Goal: Task Accomplishment & Management: Complete application form

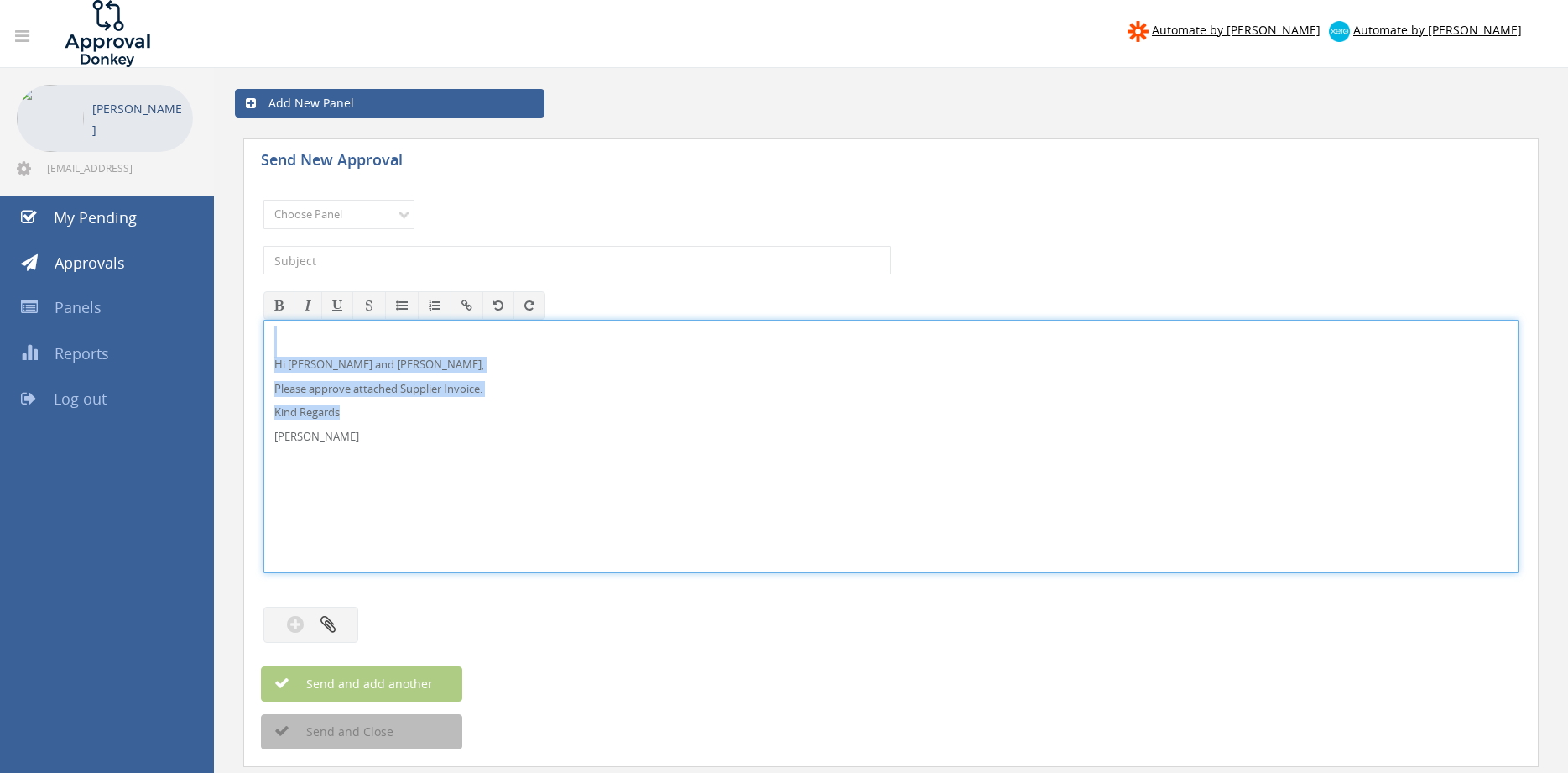
drag, startPoint x: 260, startPoint y: 402, endPoint x: 234, endPoint y: 323, distance: 83.2
click at [264, 323] on div "Hi [PERSON_NAME] and [PERSON_NAME], Please approve attached Supplier Invoice. K…" at bounding box center [892, 446] width 1255 height 254
click at [264, 200] on select "Choose Panel Alarm Credits RG - 3 NZ Utilities Cable and SAI Global NZ Alarms-1…" at bounding box center [339, 214] width 151 height 29
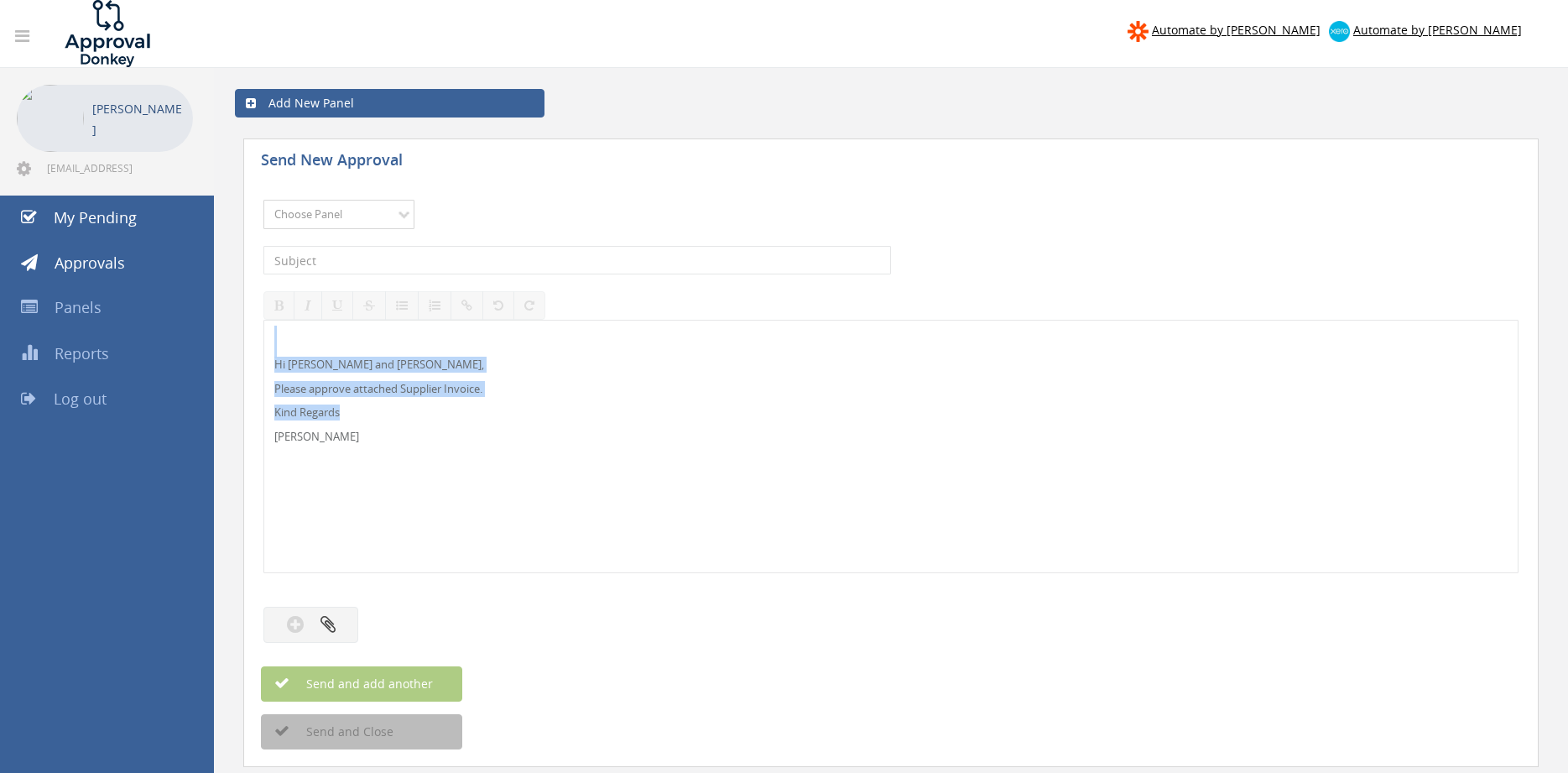
select select "9741"
click option "NZ Payables - 2" at bounding box center [0, 0] width 0 height 0
drag, startPoint x: 415, startPoint y: 260, endPoint x: 484, endPoint y: 258, distance: 69.0
click at [415, 260] on input "text" at bounding box center [577, 260] width 628 height 29
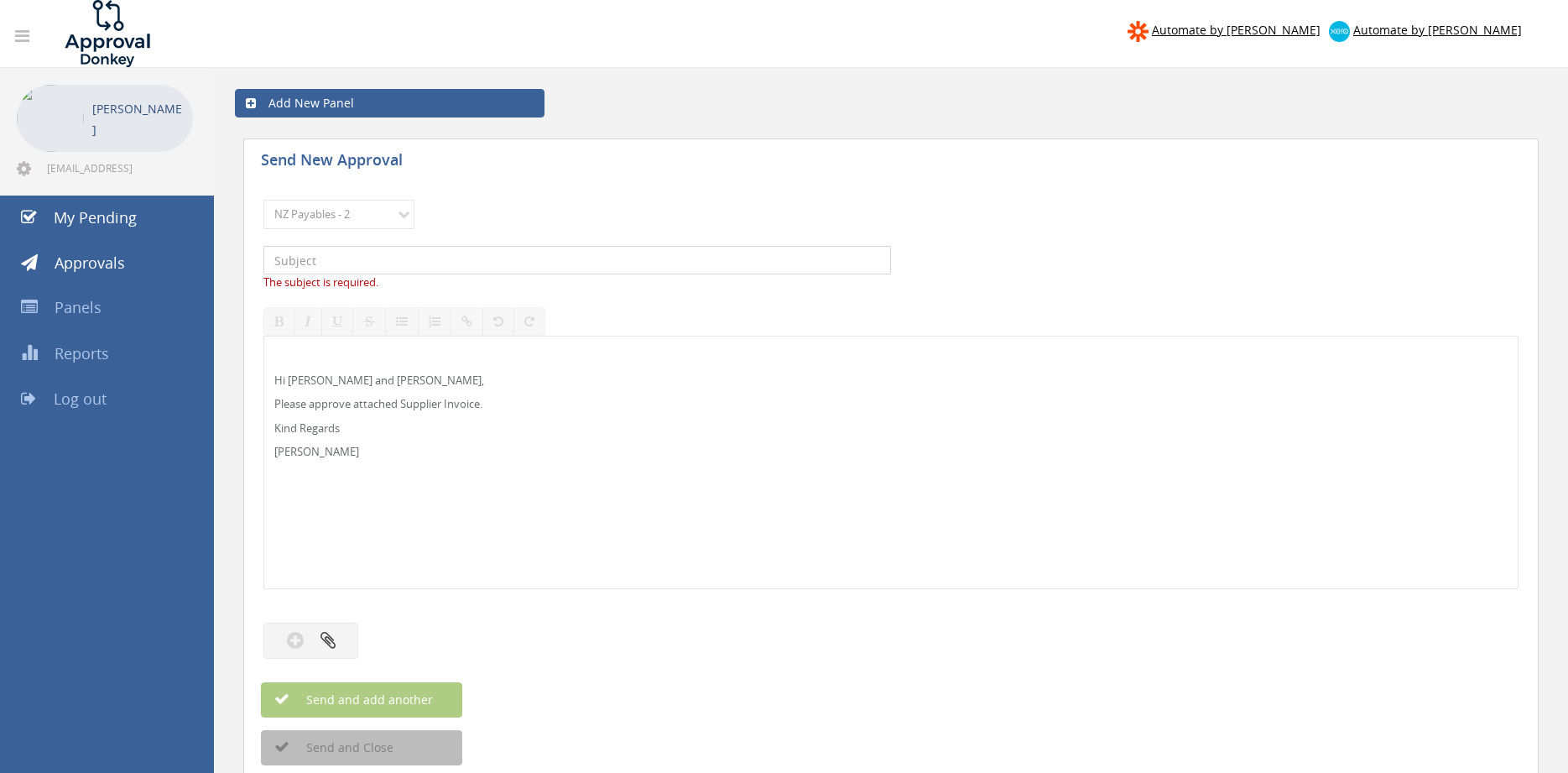
click at [424, 259] on input "text" at bounding box center [577, 260] width 628 height 29
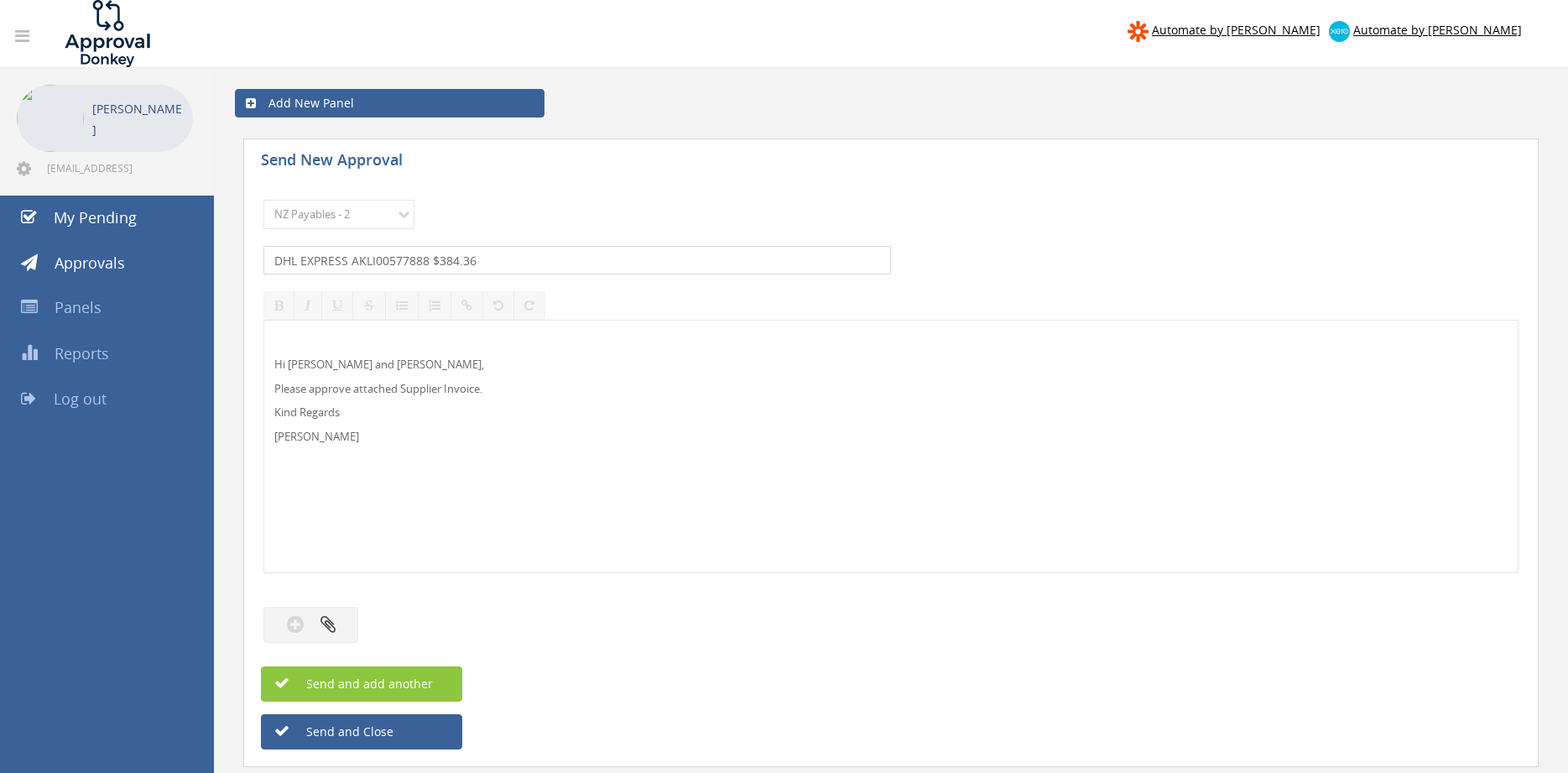
type input "DHL EXPRESS AKLI00577888 $384.36"
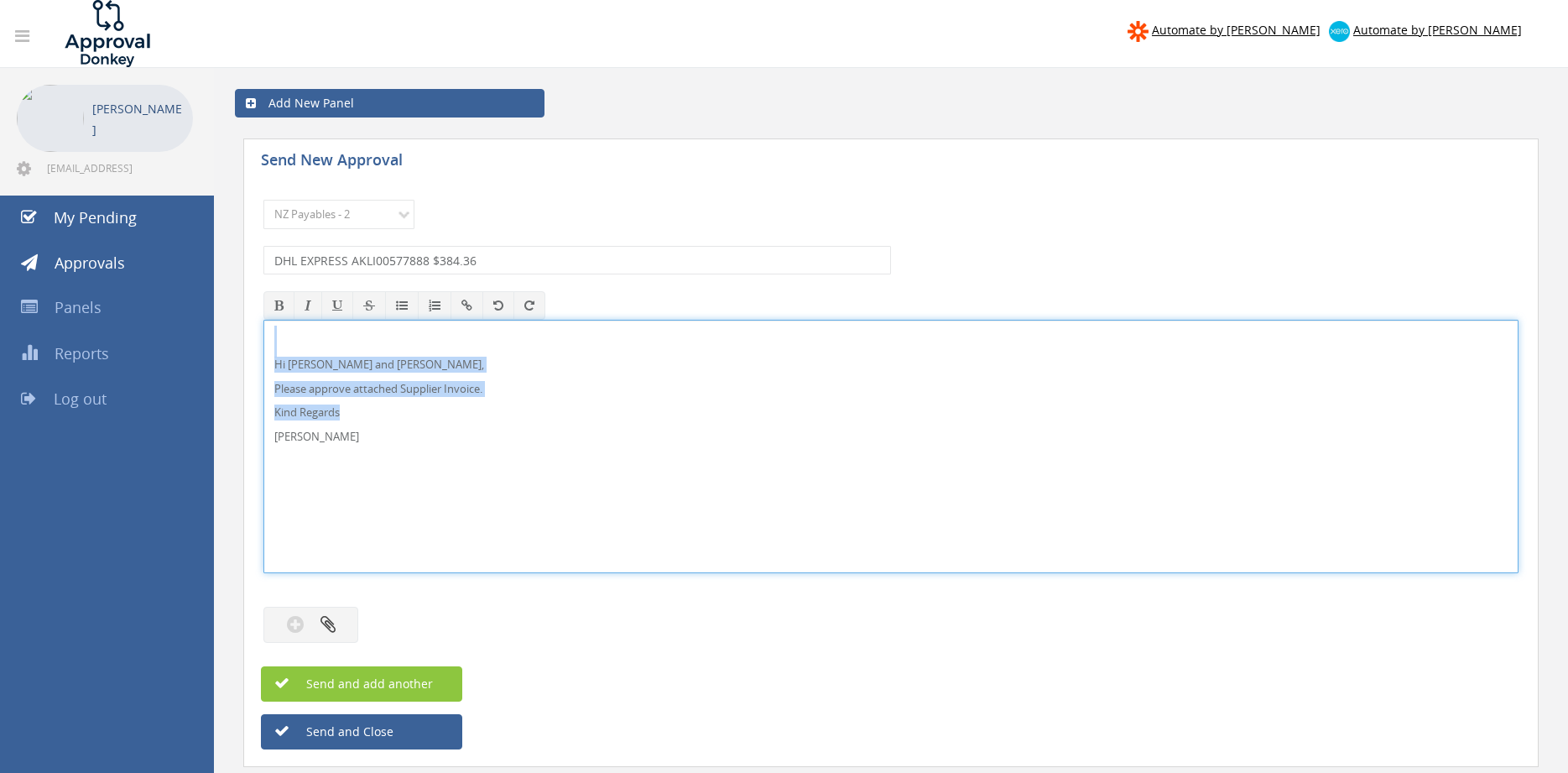
drag, startPoint x: 256, startPoint y: 387, endPoint x: 257, endPoint y: 333, distance: 54.0
click at [264, 327] on div "Hi [PERSON_NAME] and [PERSON_NAME], Please approve attached Supplier Invoice. K…" at bounding box center [892, 446] width 1255 height 254
copy div "Hi [PERSON_NAME] and [PERSON_NAME], Please approve attached Supplier Invoice. K…"
click at [348, 620] on button "button" at bounding box center [311, 624] width 95 height 36
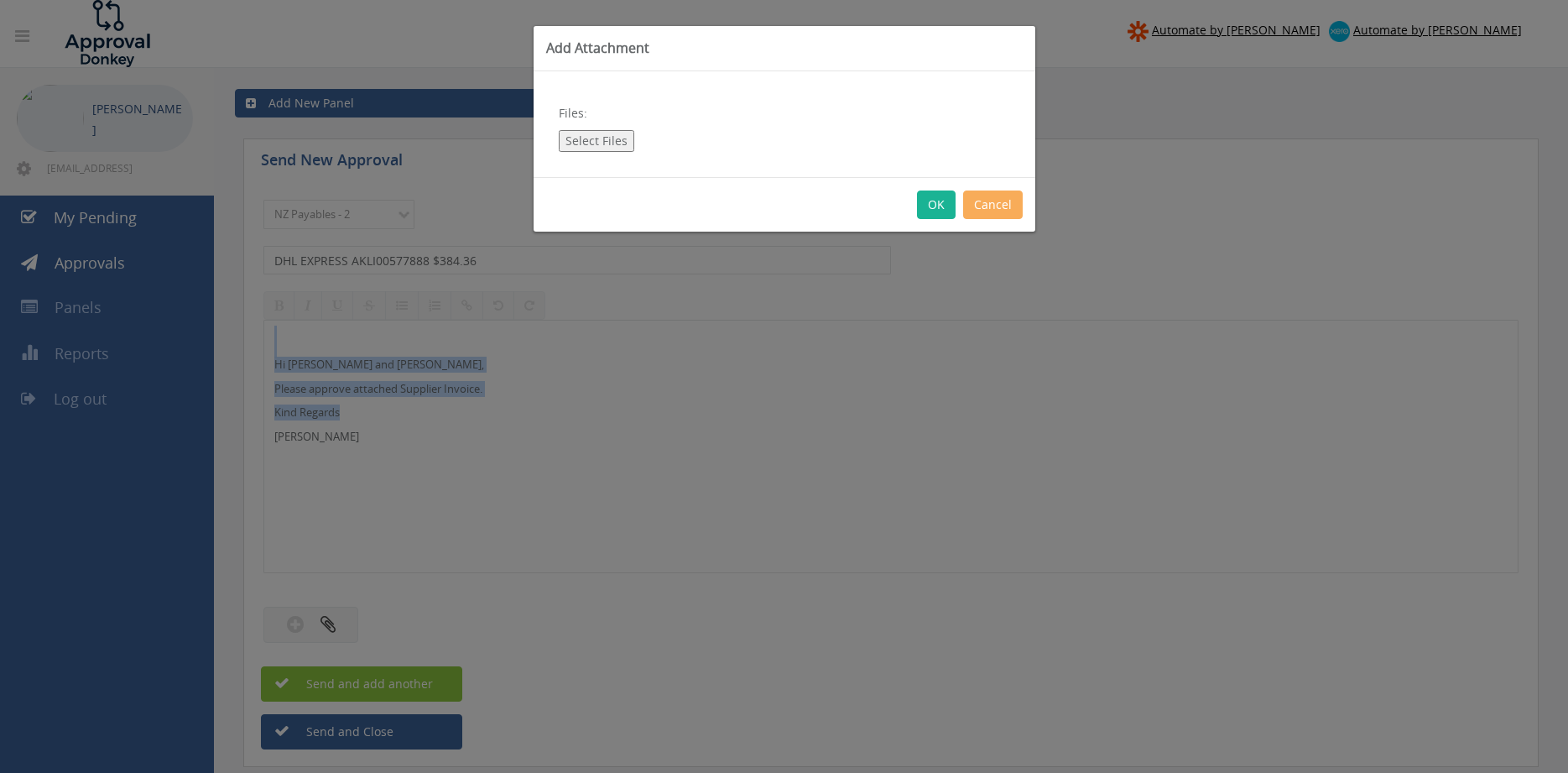
click at [582, 137] on button "Select Files" at bounding box center [597, 141] width 76 height 22
type input "C:\fakepath\DHL EXPRESS AKLI00577888 [DATE].pdf"
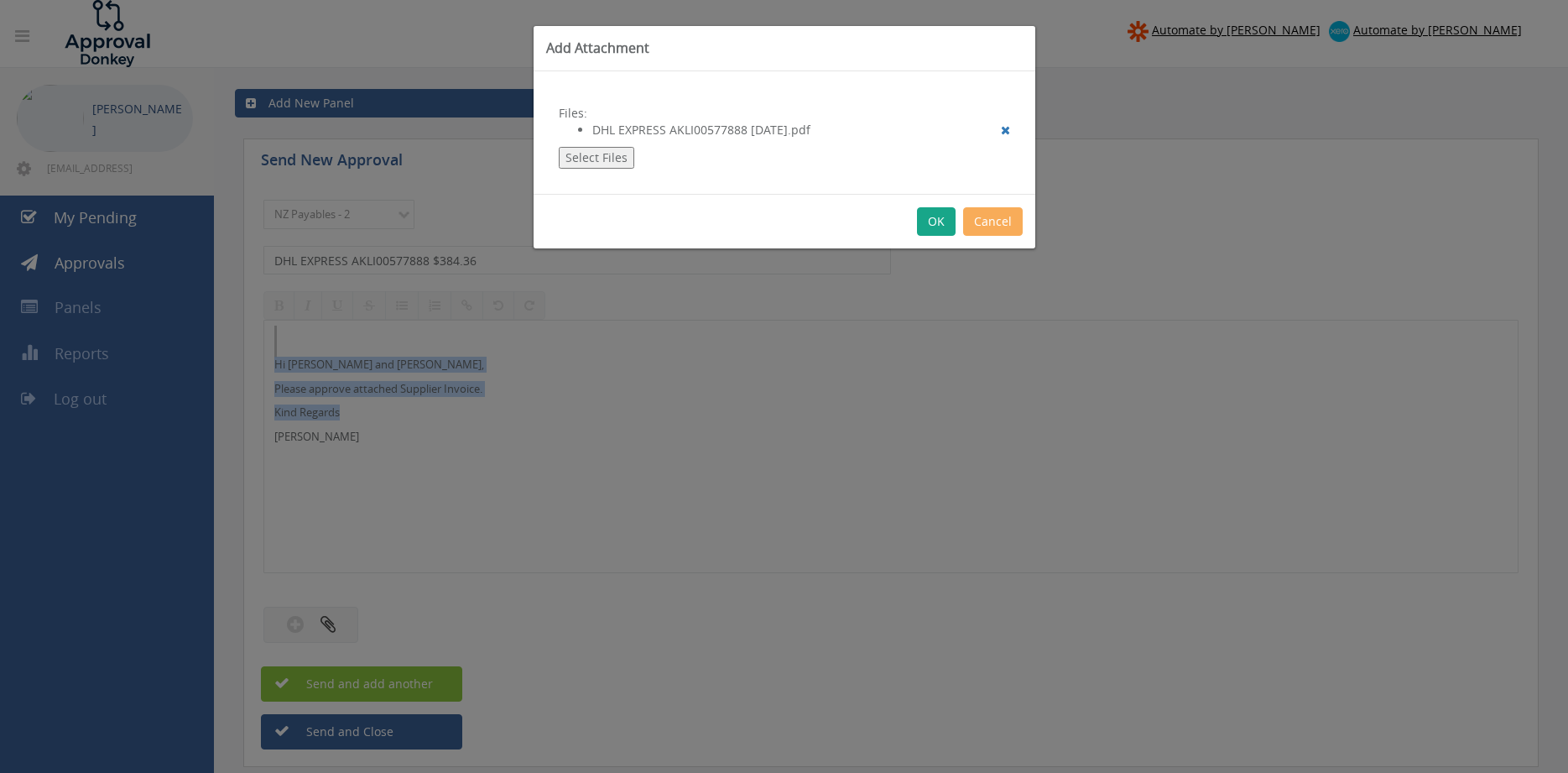
click at [934, 234] on button "OK" at bounding box center [936, 222] width 39 height 29
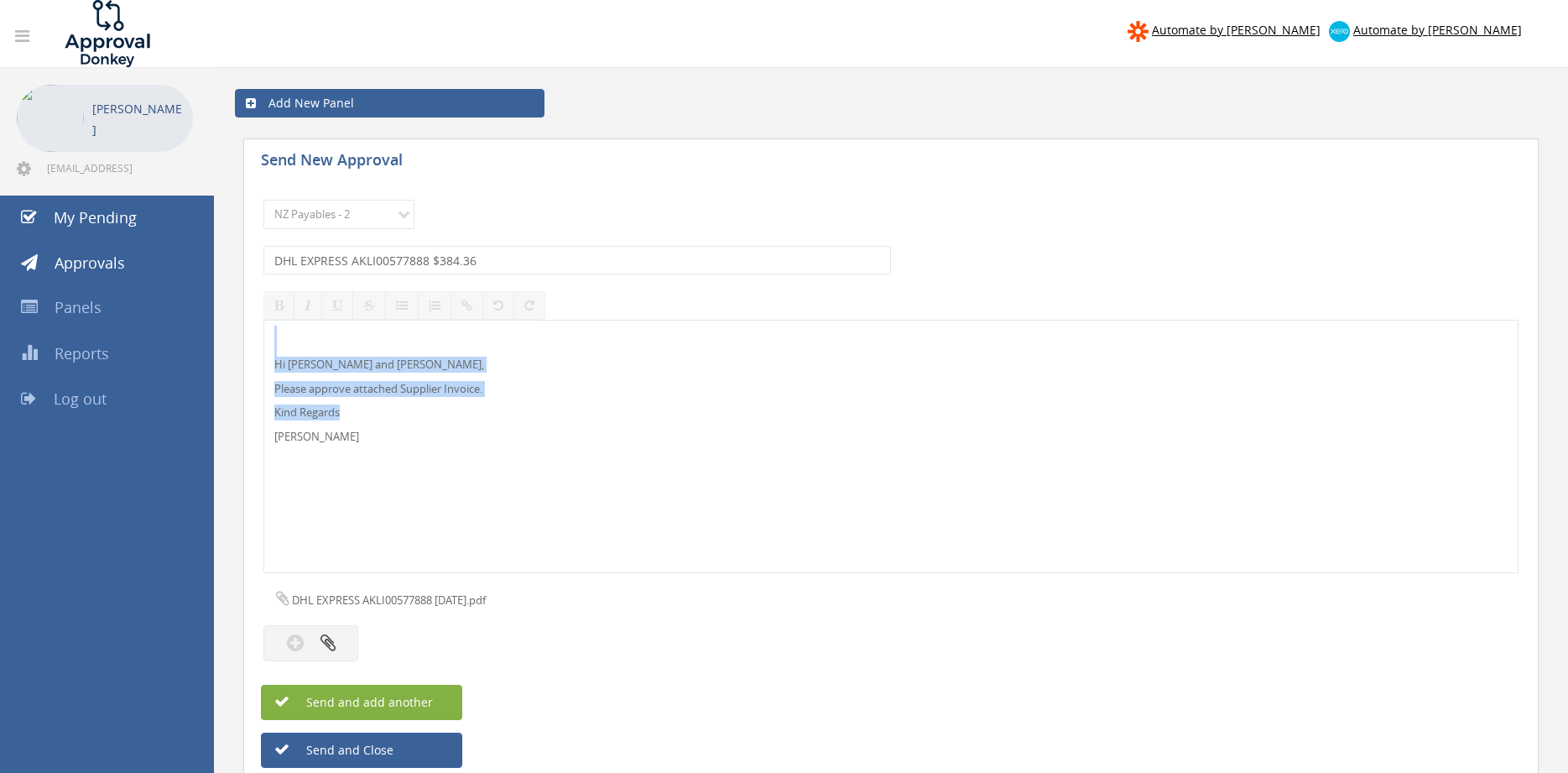
click at [440, 696] on button "Send and add another" at bounding box center [362, 702] width 202 height 35
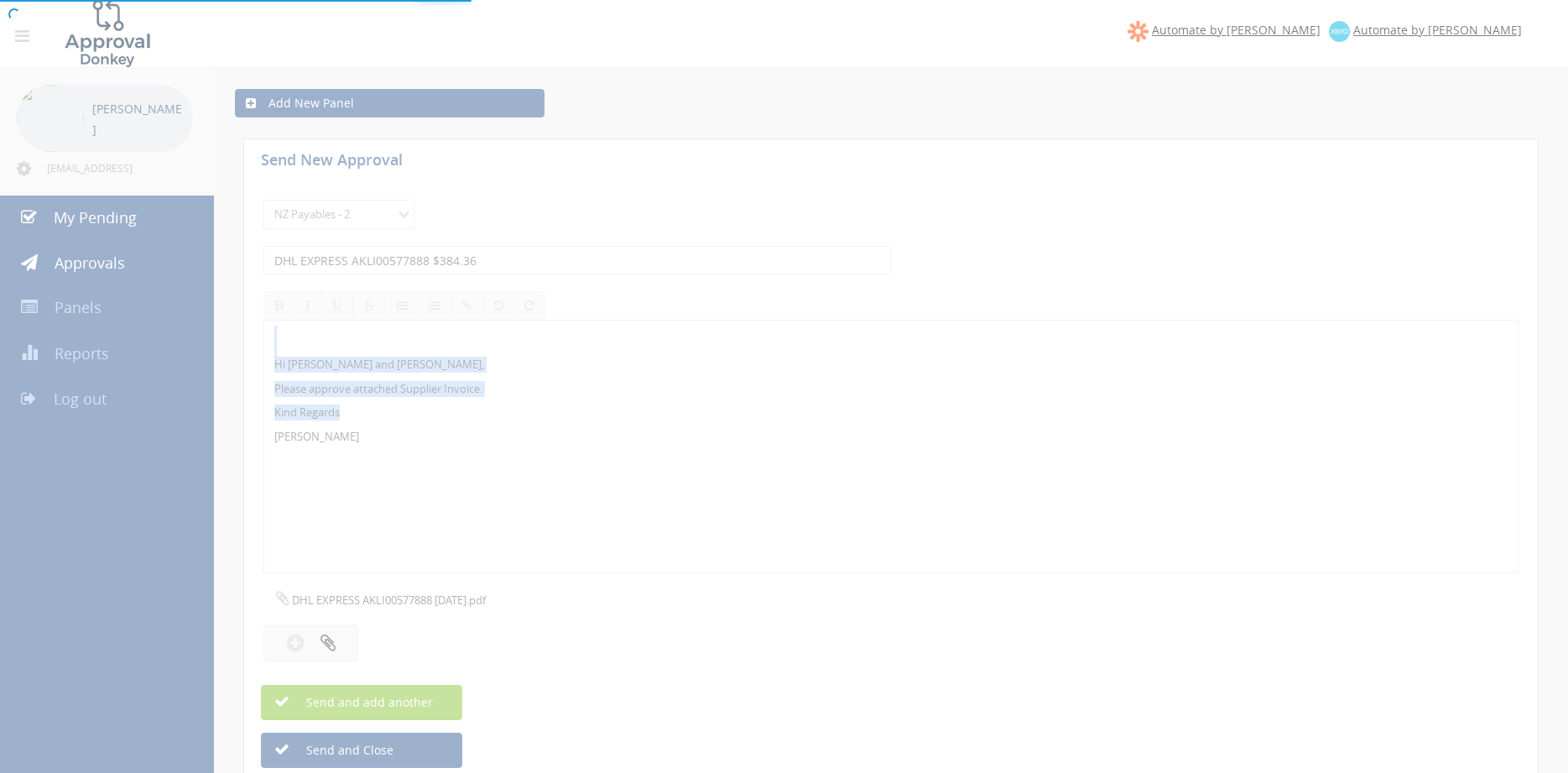
select select
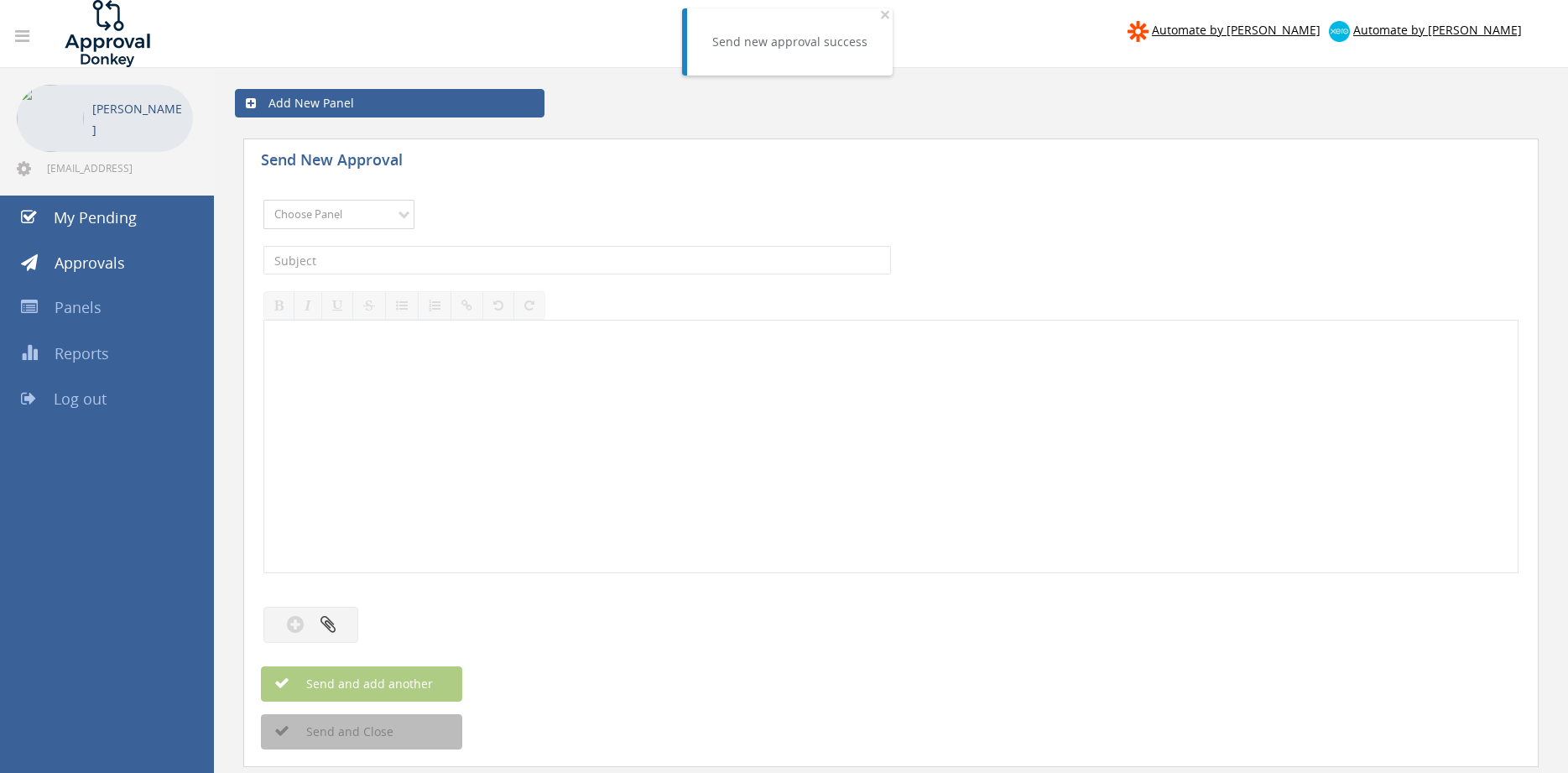
click at [264, 200] on select "Choose Panel Alarm Credits RG - 3 NZ Utilities Cable and SAI Global NZ Alarms-1…" at bounding box center [339, 214] width 151 height 29
select select "9741"
click option "NZ Payables - 2" at bounding box center [0, 0] width 0 height 0
click at [411, 262] on input "text" at bounding box center [577, 260] width 628 height 29
type input "PSL FIRE & SAFETY 310658 $4,492.59"
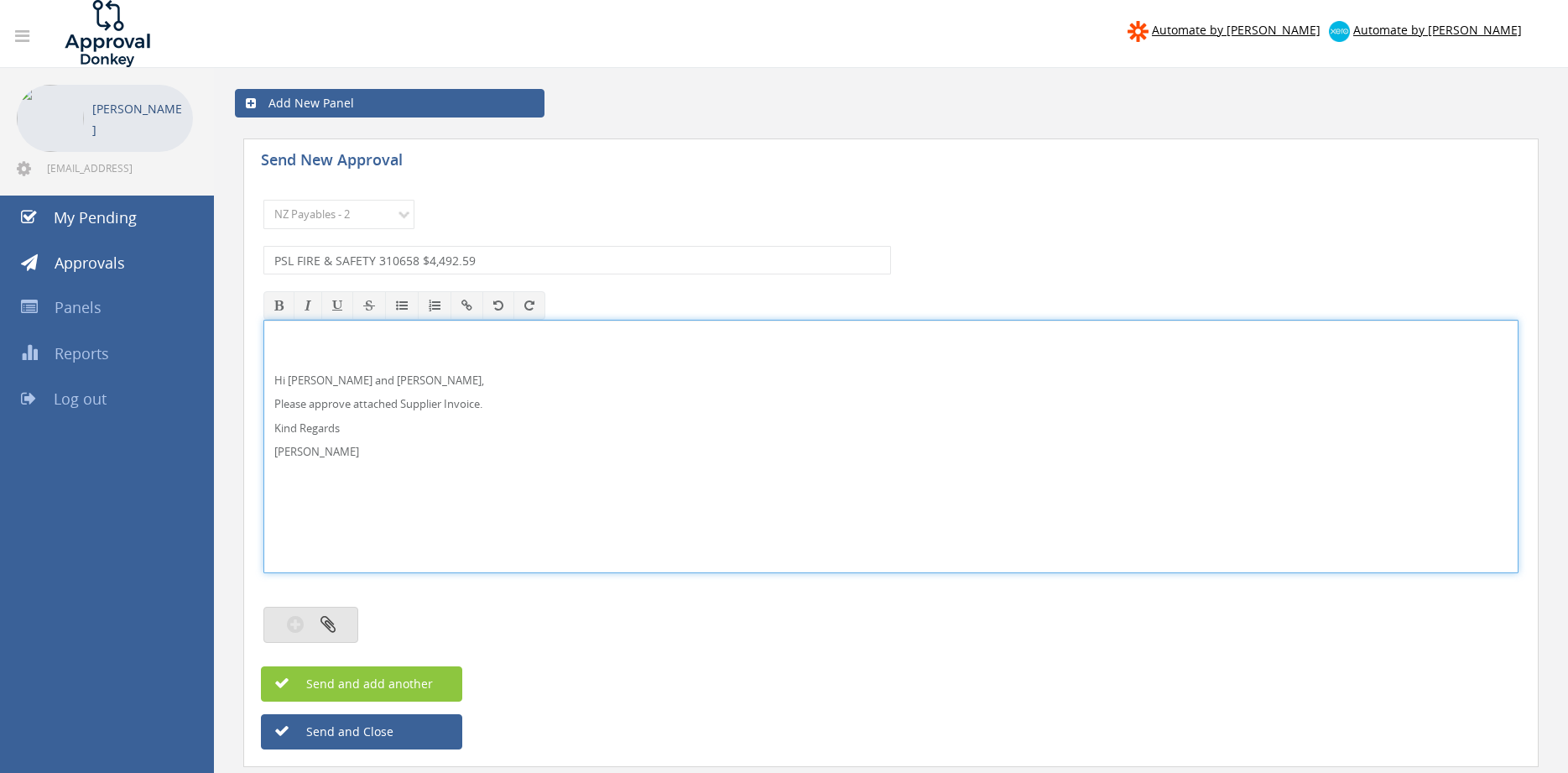
click at [334, 634] on button "button" at bounding box center [311, 624] width 95 height 36
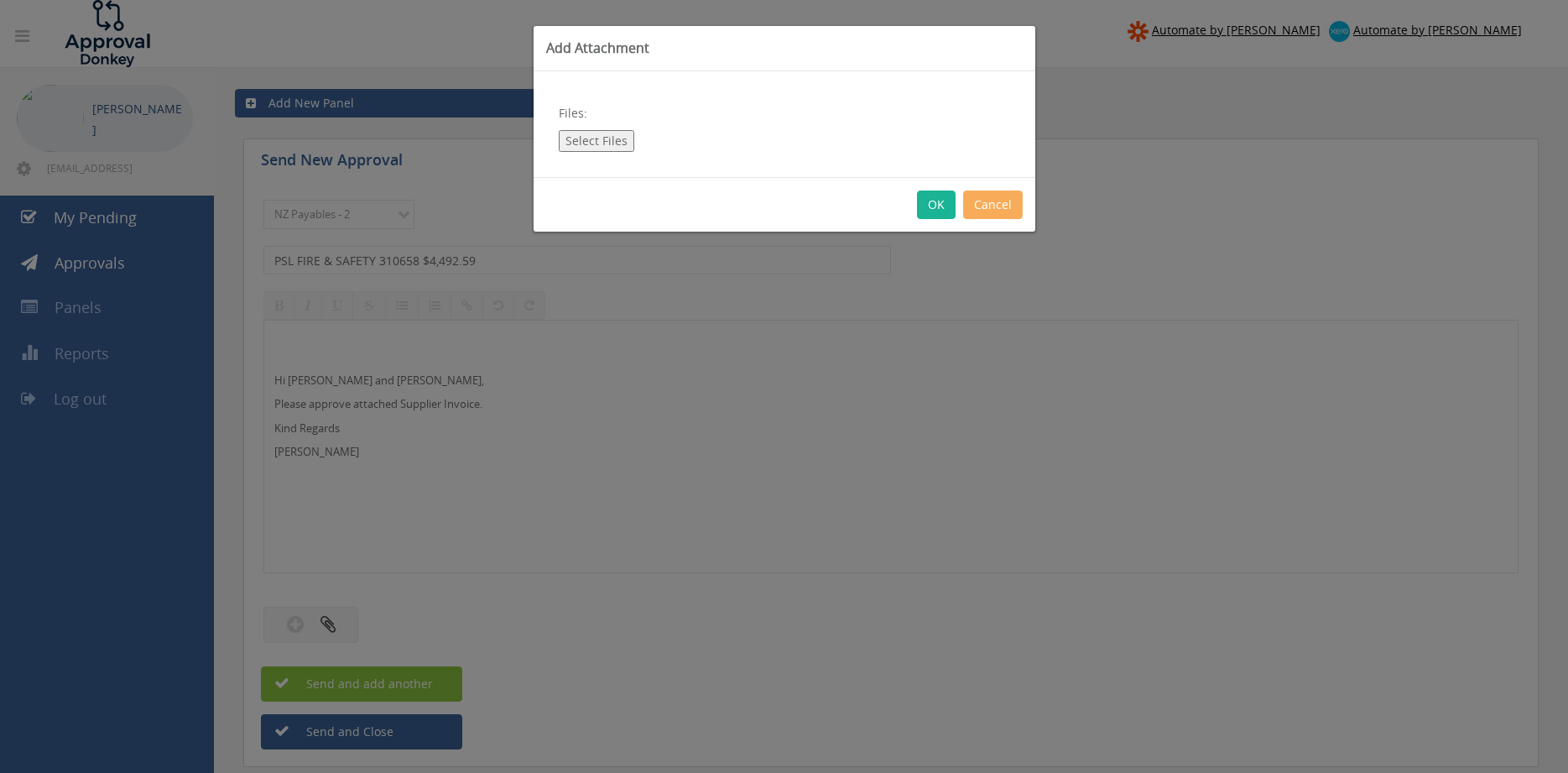
click at [576, 145] on button "Select Files" at bounding box center [597, 141] width 76 height 22
type input "C:\fakepath\PSL FIRE & SAFETY_310658 [DATE] PO 4439.pdf"
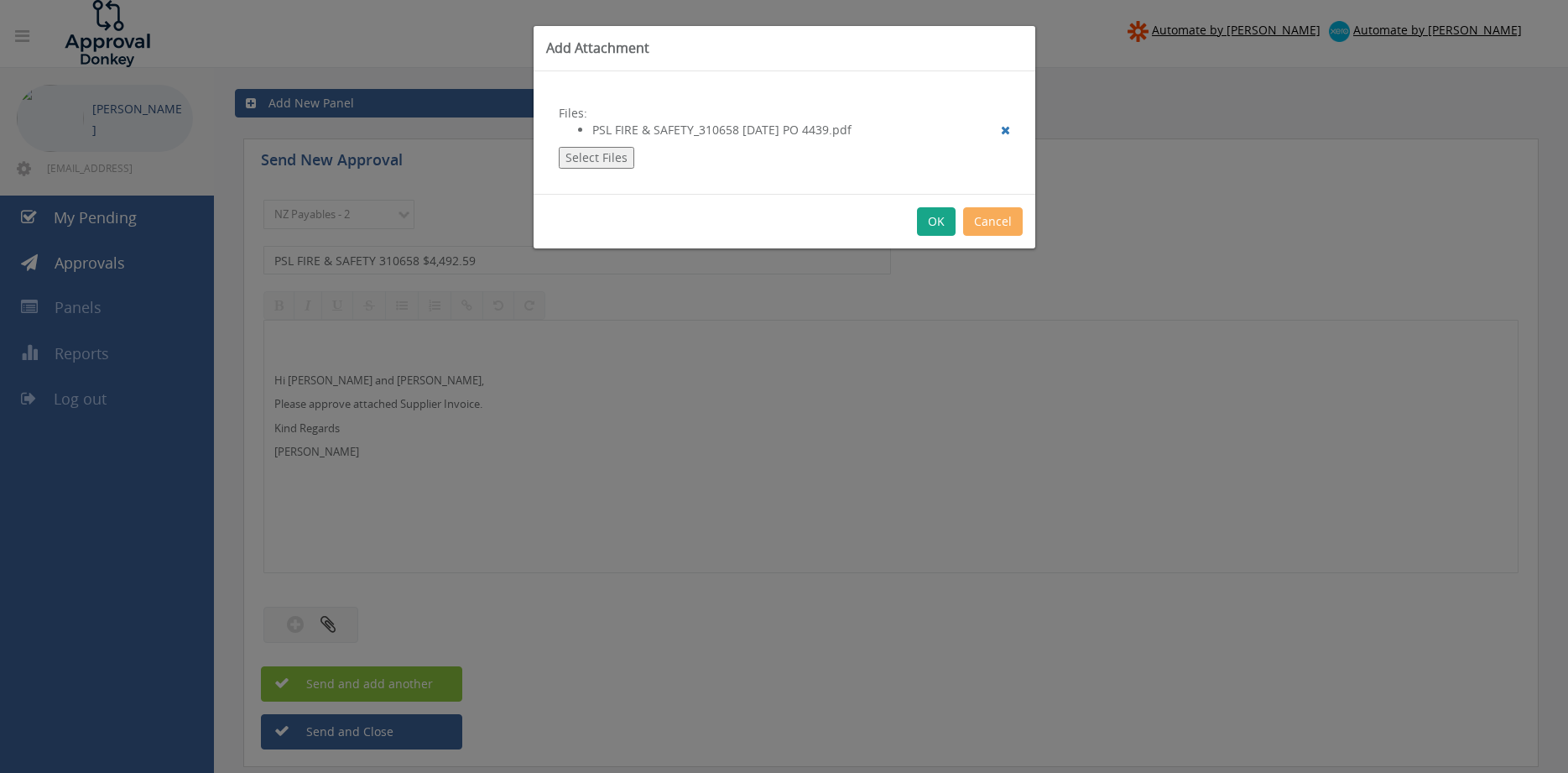
click at [939, 225] on button "OK" at bounding box center [936, 222] width 39 height 29
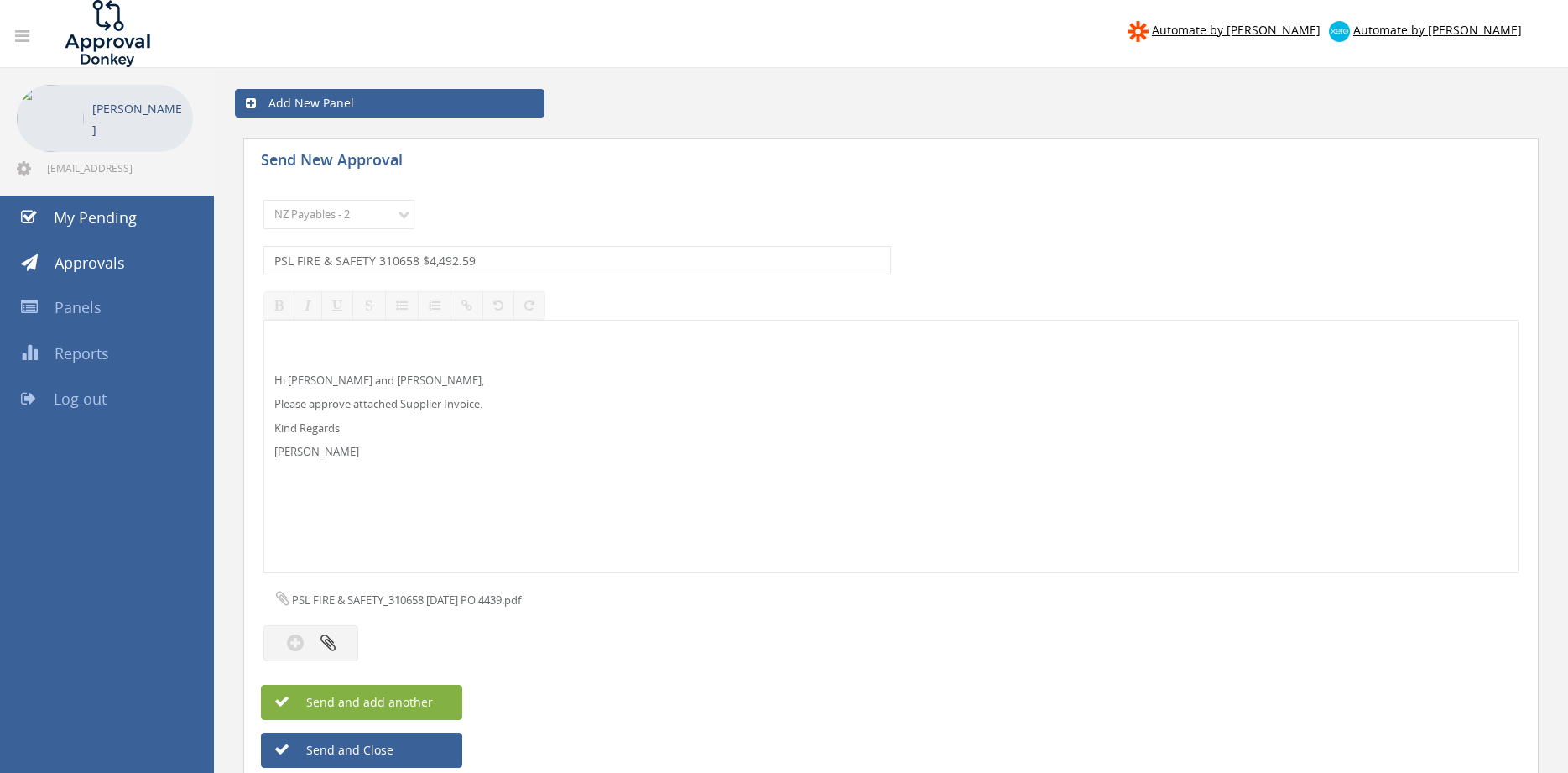
click at [431, 698] on span "Send and add another" at bounding box center [352, 702] width 163 height 16
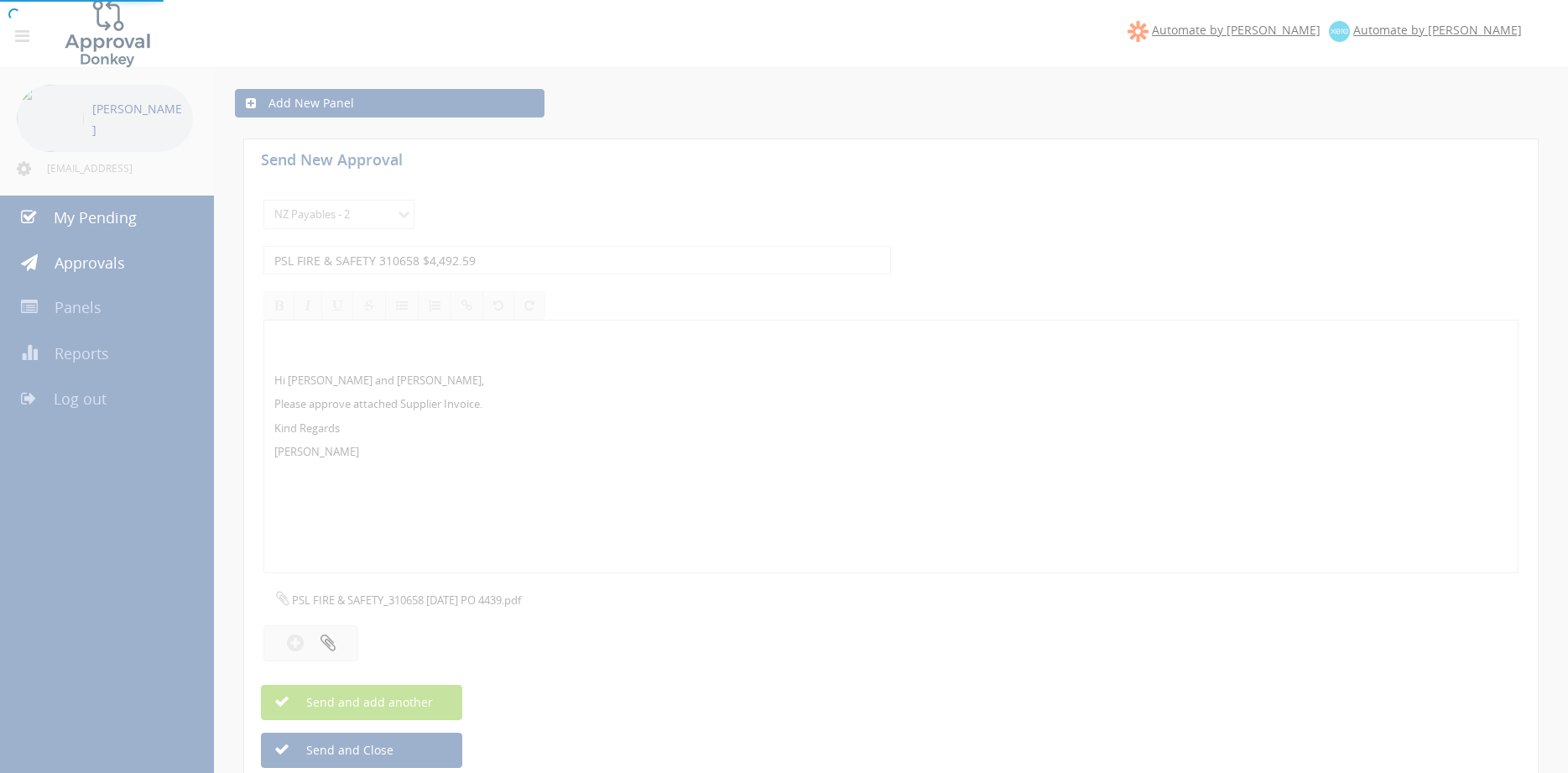
select select
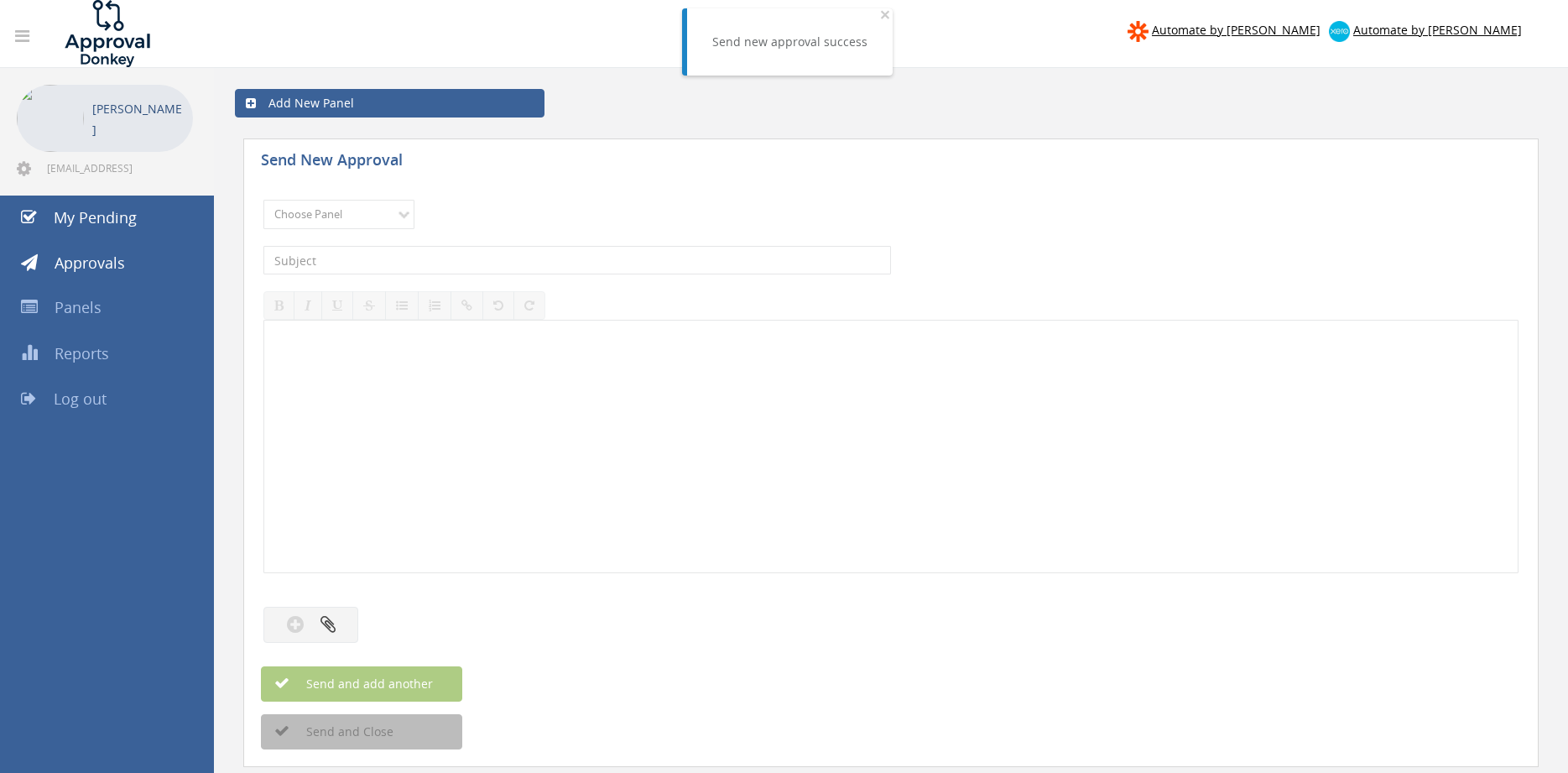
click at [325, 229] on div "Choose Panel Alarm Credits RG - 3 NZ Utilities Cable and SAI Global NZ Alarms-1…" at bounding box center [892, 214] width 1255 height 46
click at [264, 200] on select "Choose Panel Alarm Credits RG - 3 NZ Utilities Cable and SAI Global NZ Alarms-1…" at bounding box center [339, 214] width 151 height 29
select select "9741"
click option "NZ Payables - 2" at bounding box center [0, 0] width 0 height 0
click at [414, 259] on input "text" at bounding box center [577, 260] width 628 height 29
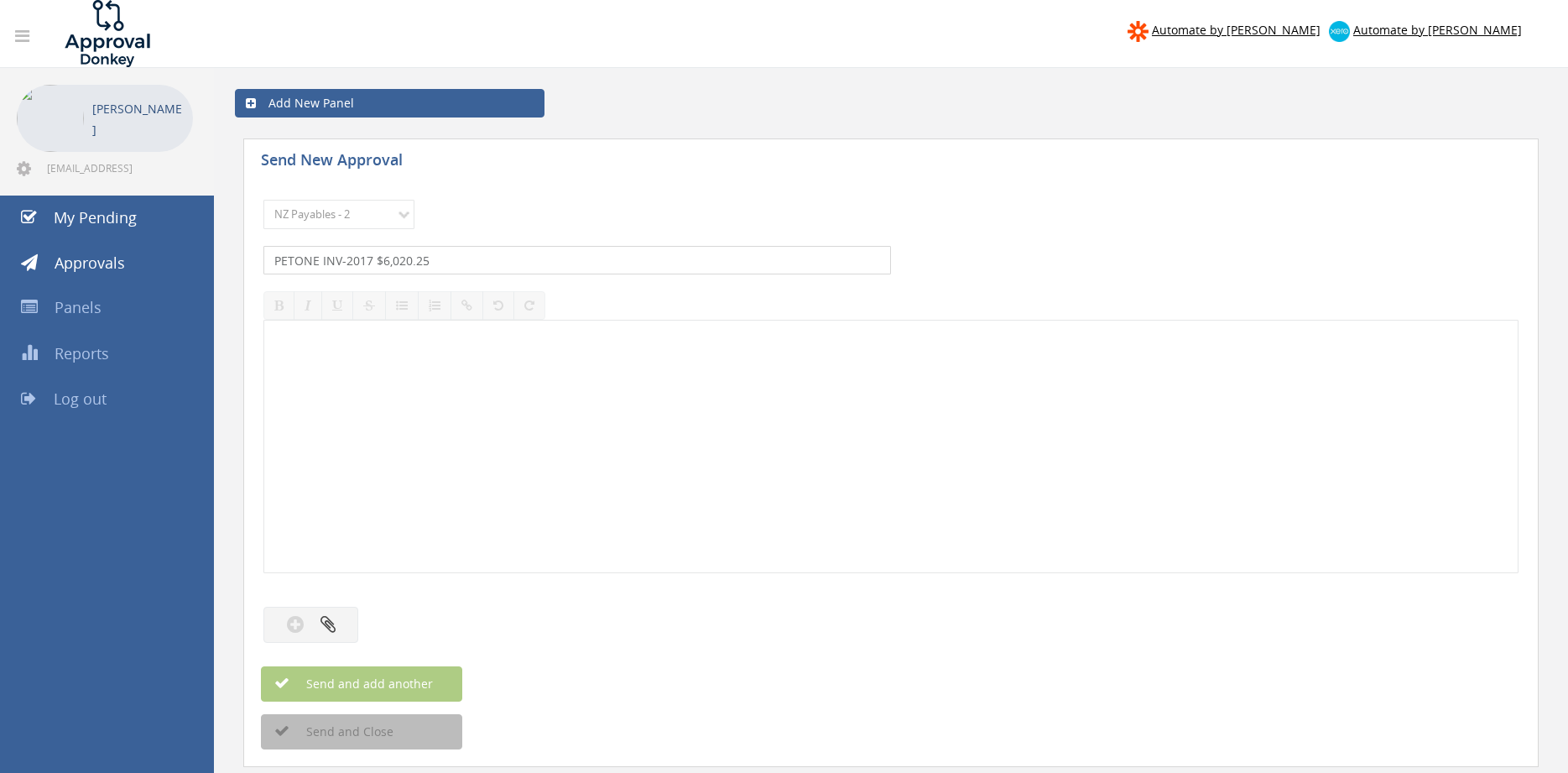
type input "PETONE INV-2017 $6,020.25"
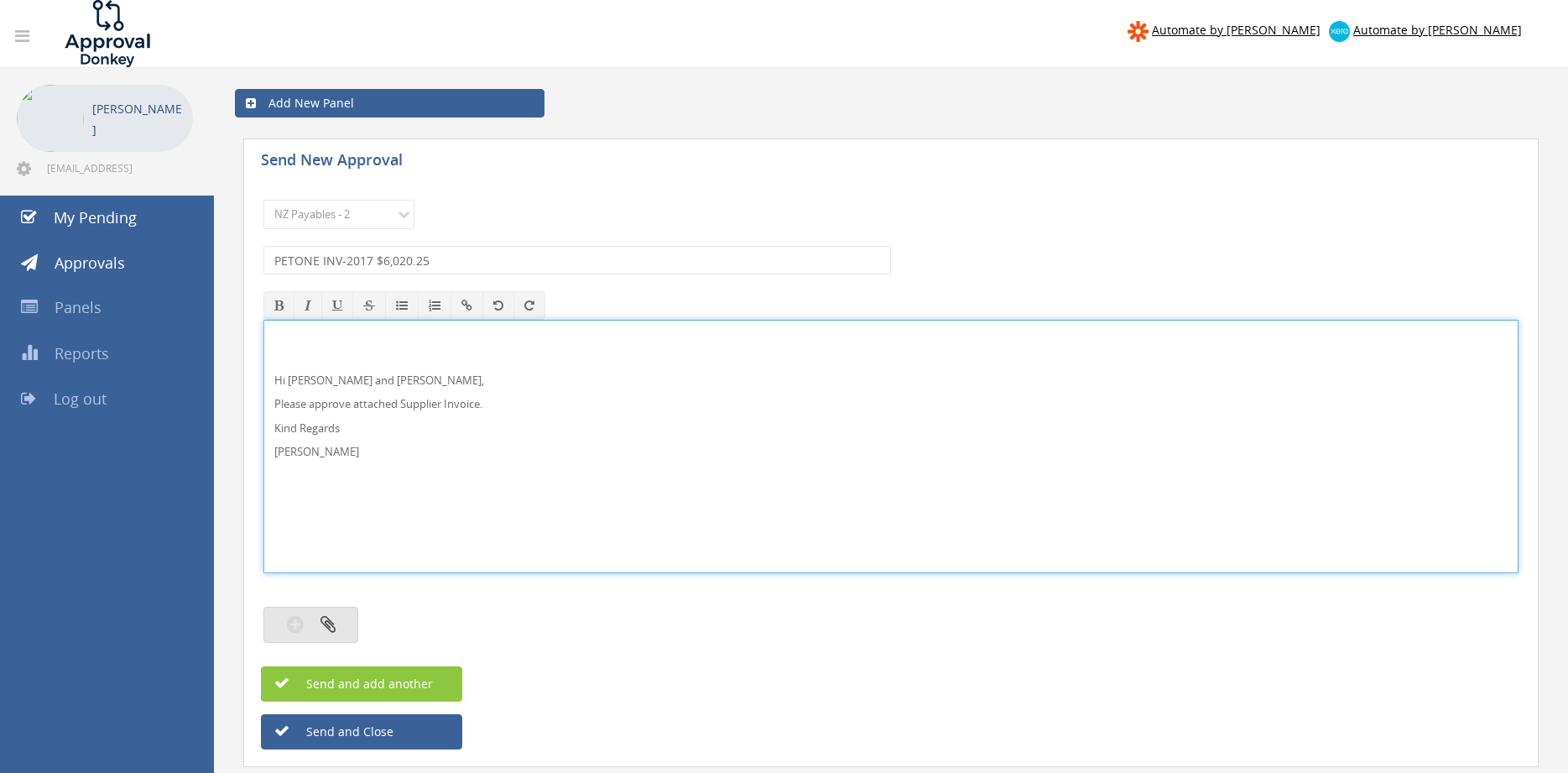
click at [326, 619] on icon "button" at bounding box center [328, 623] width 15 height 19
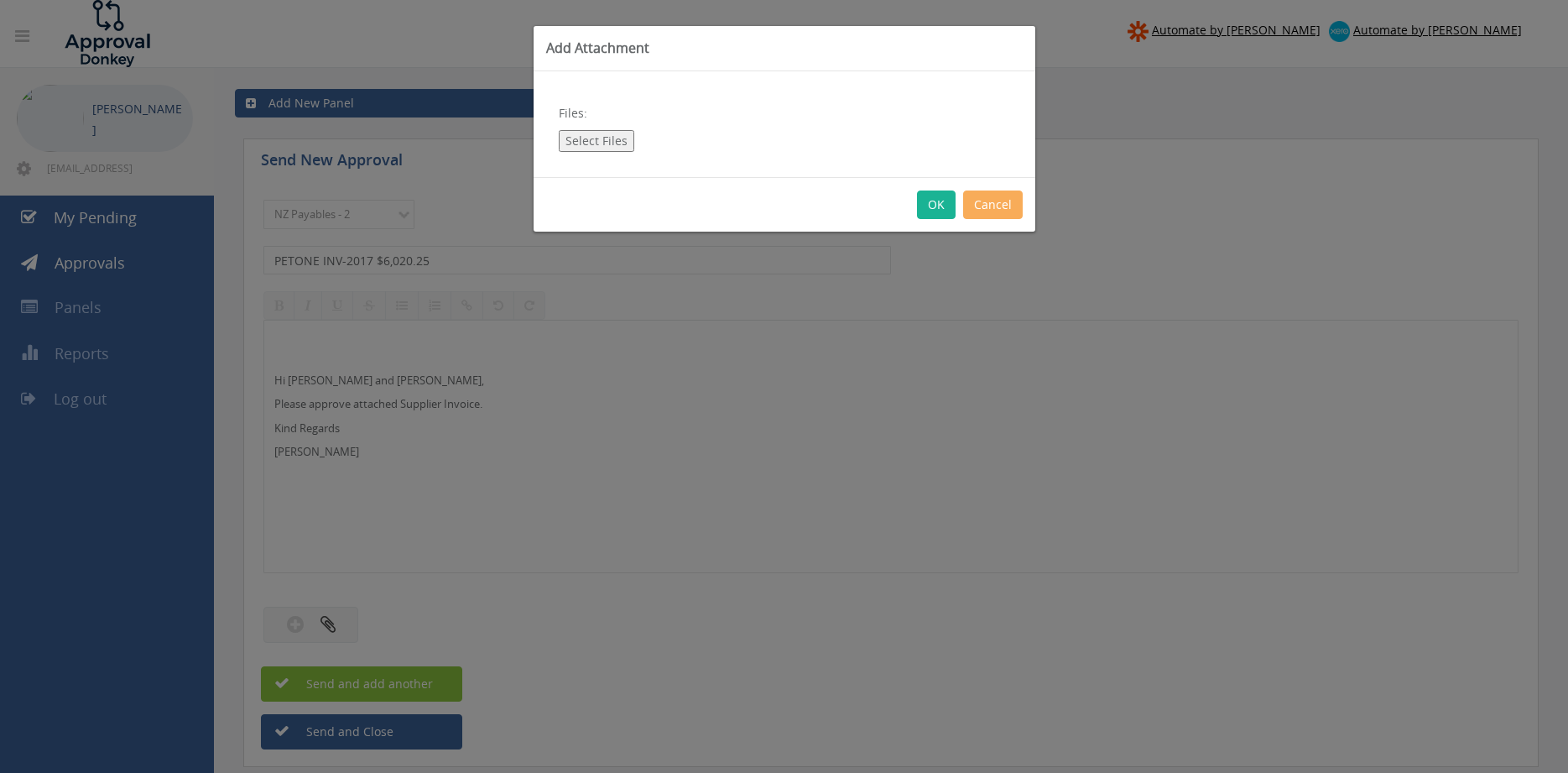
click at [590, 141] on button "Select Files" at bounding box center [597, 141] width 76 height 22
type input "C:\fakepath\PETONE INV-2017 [DATE] PO 4414.pdf"
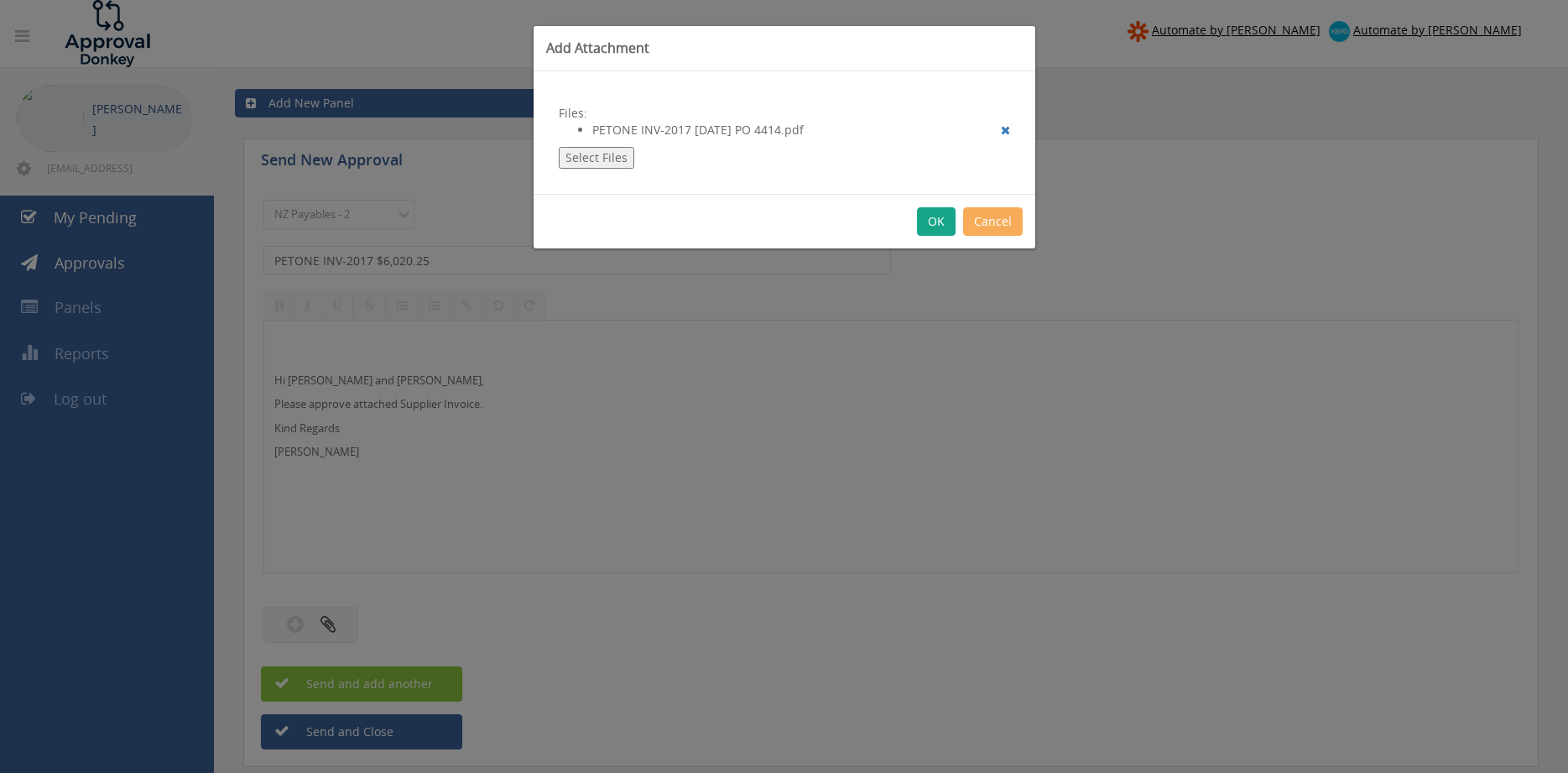
click at [934, 220] on button "OK" at bounding box center [936, 222] width 39 height 29
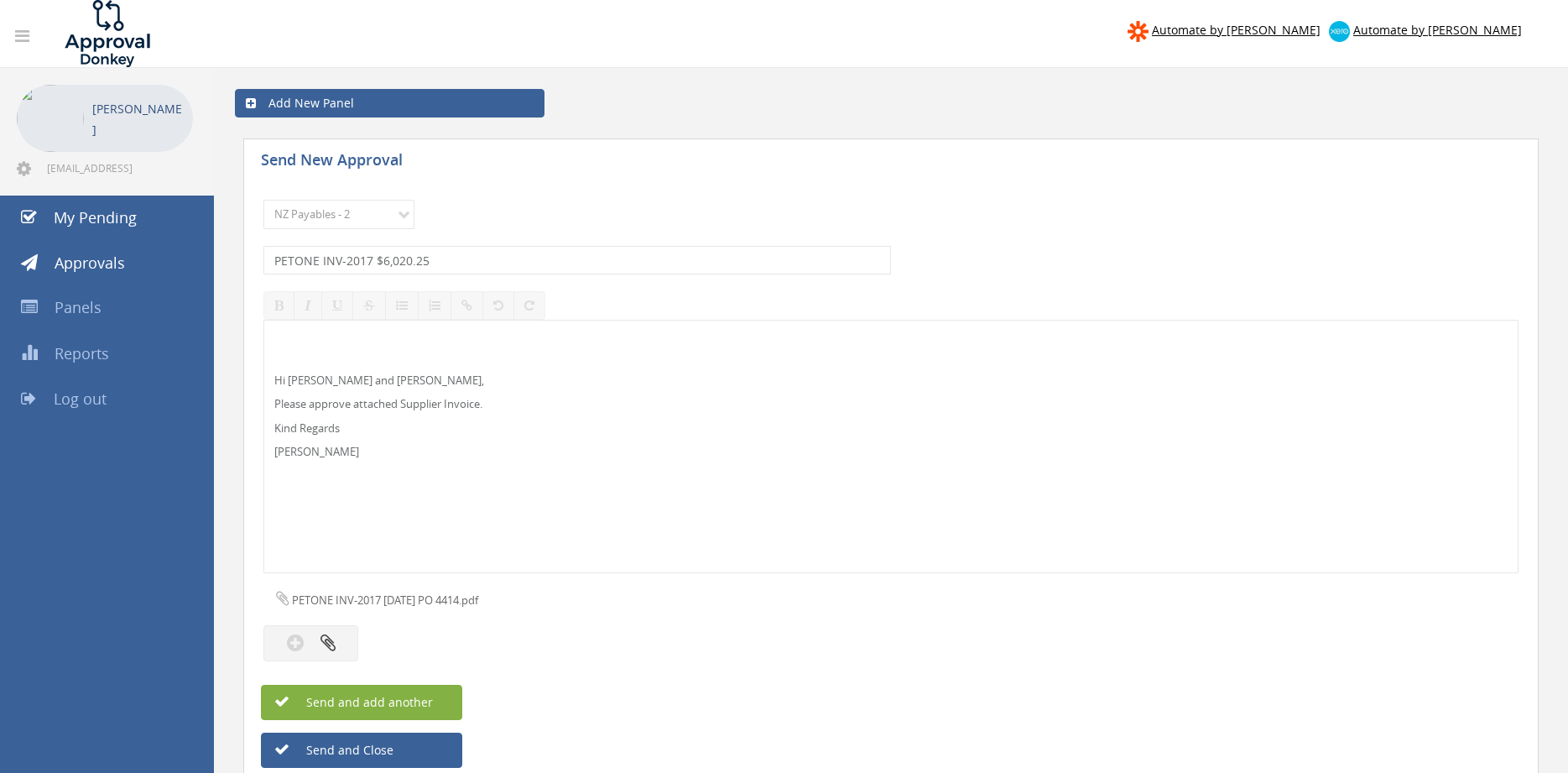
click at [417, 698] on span "Send and add another" at bounding box center [352, 702] width 163 height 16
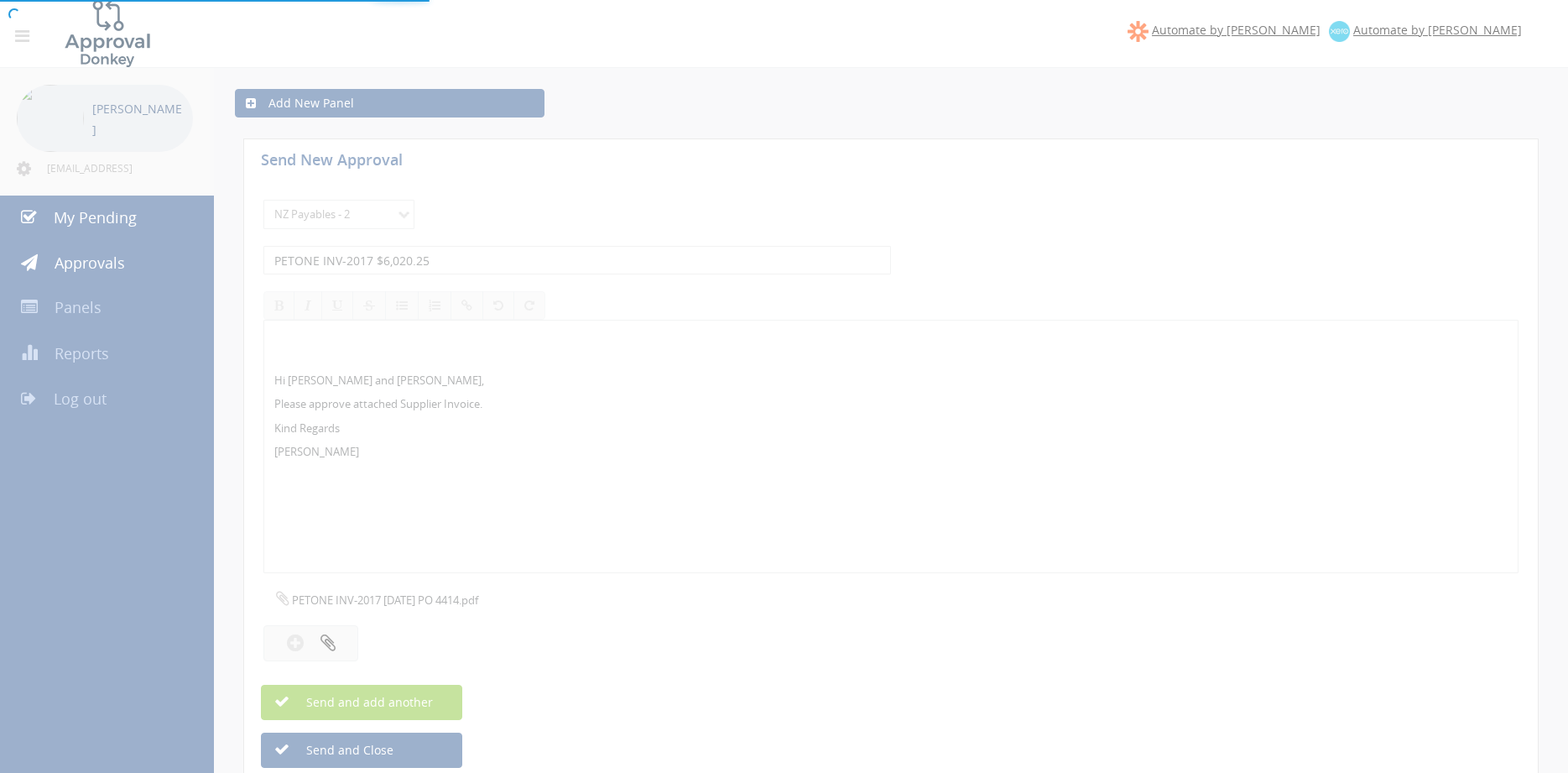
select select
